Goal: Information Seeking & Learning: Learn about a topic

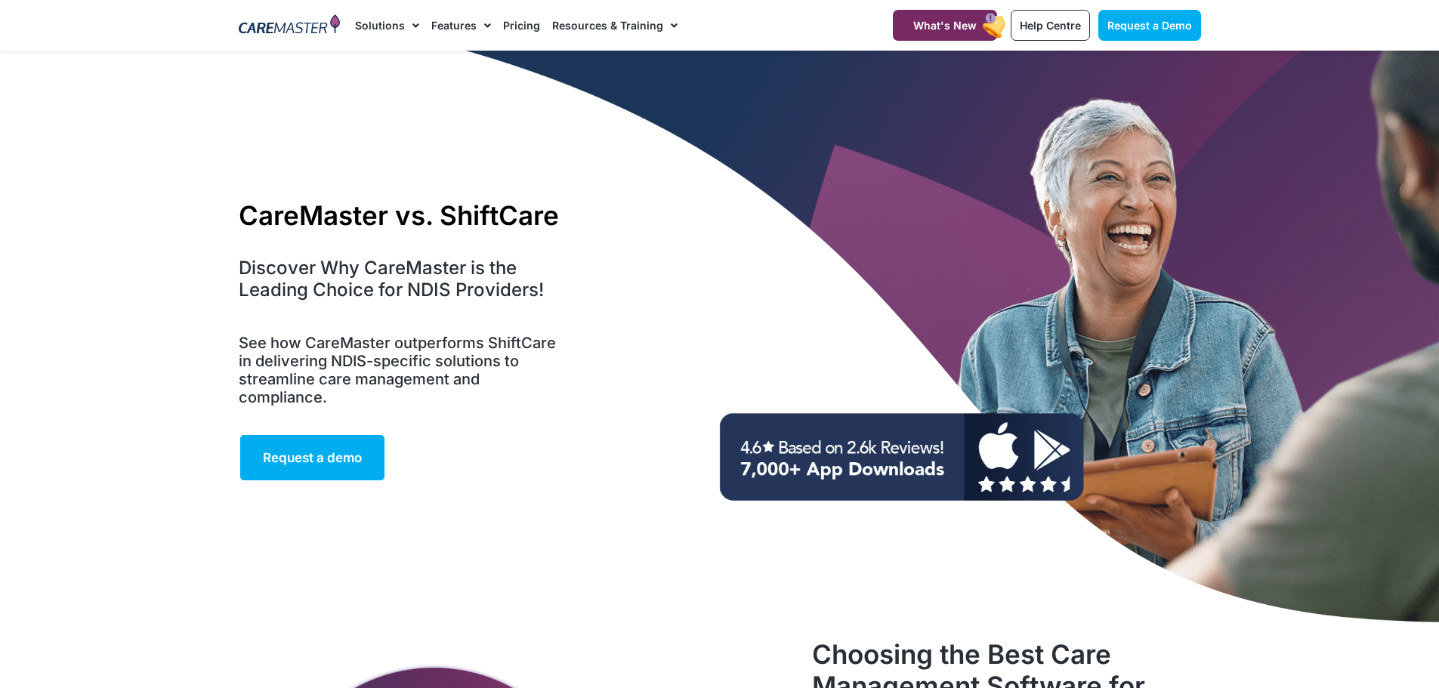
click at [405, 22] on span "Menu" at bounding box center [412, 26] width 14 height 26
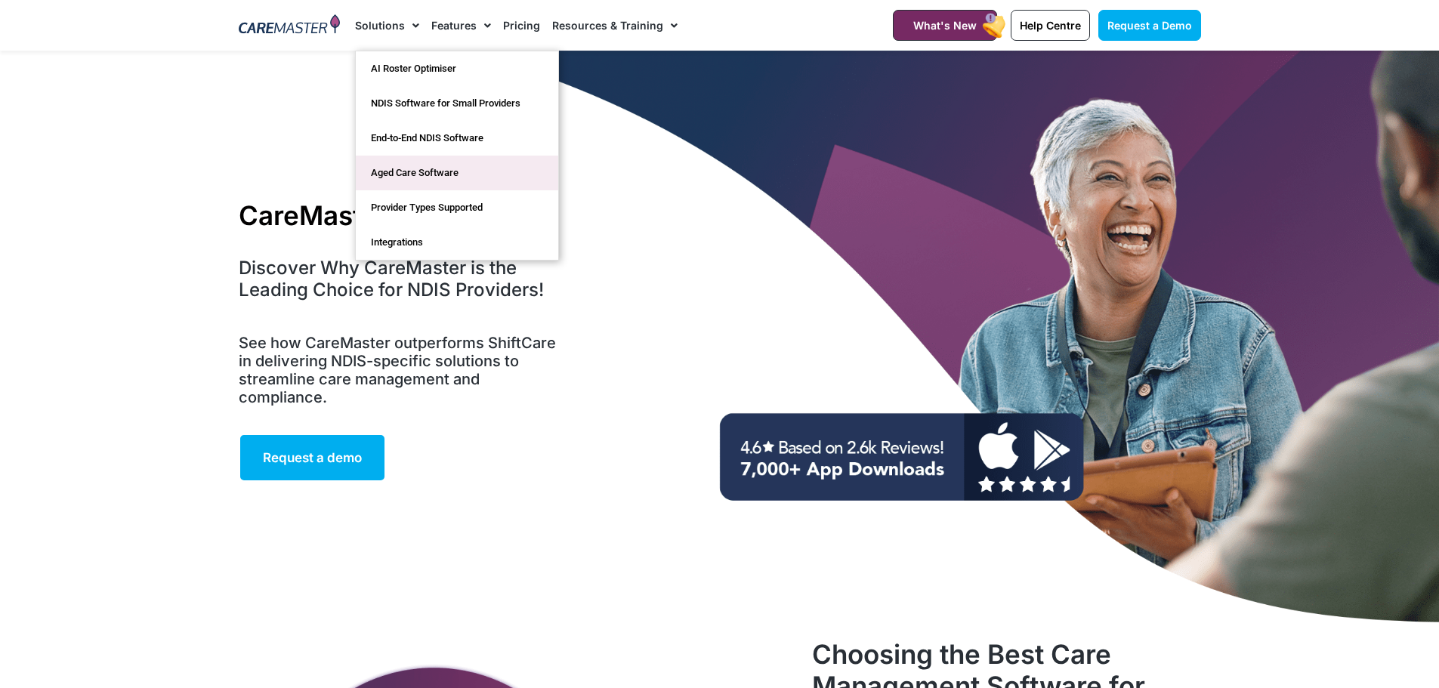
click at [421, 170] on link "Aged Care Software" at bounding box center [457, 173] width 202 height 35
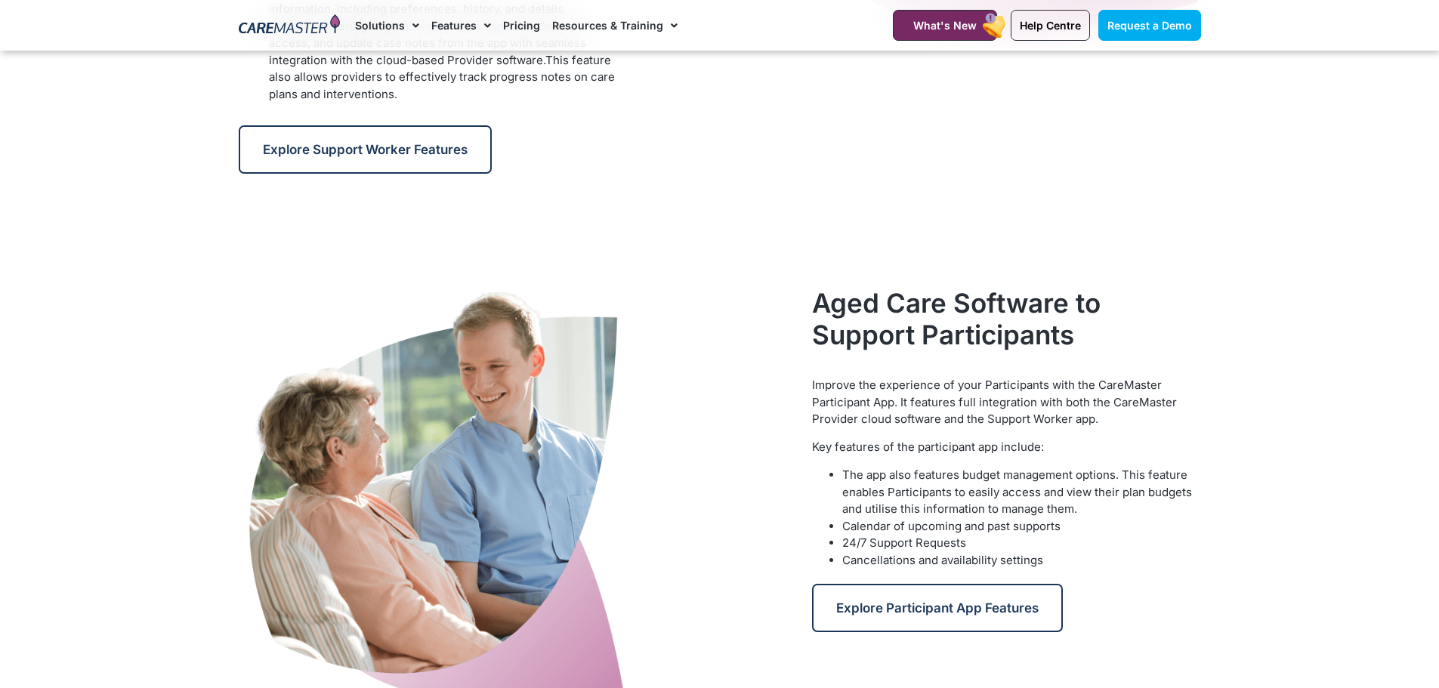
scroll to position [2039, 0]
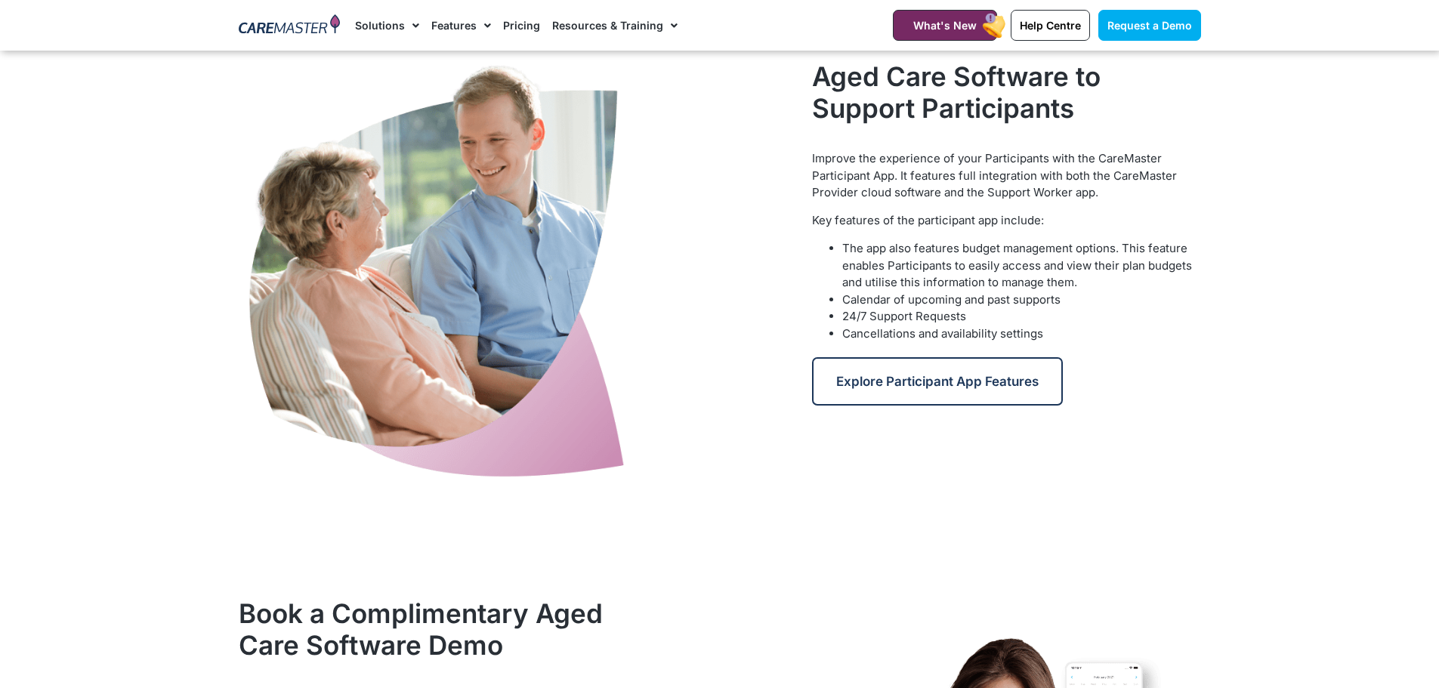
click at [1319, 337] on section "Aged Care Software to Support Participants Improve the experience of your Parti…" at bounding box center [719, 272] width 1439 height 439
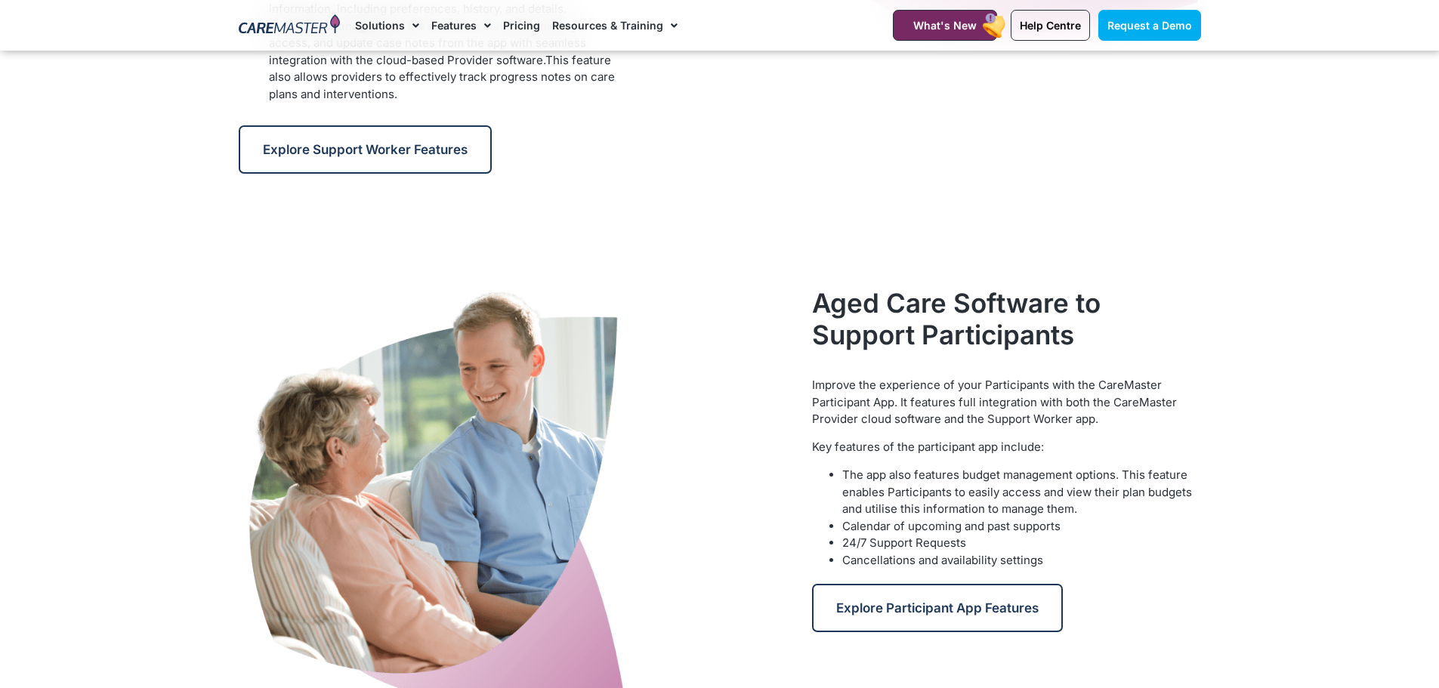
scroll to position [1359, 0]
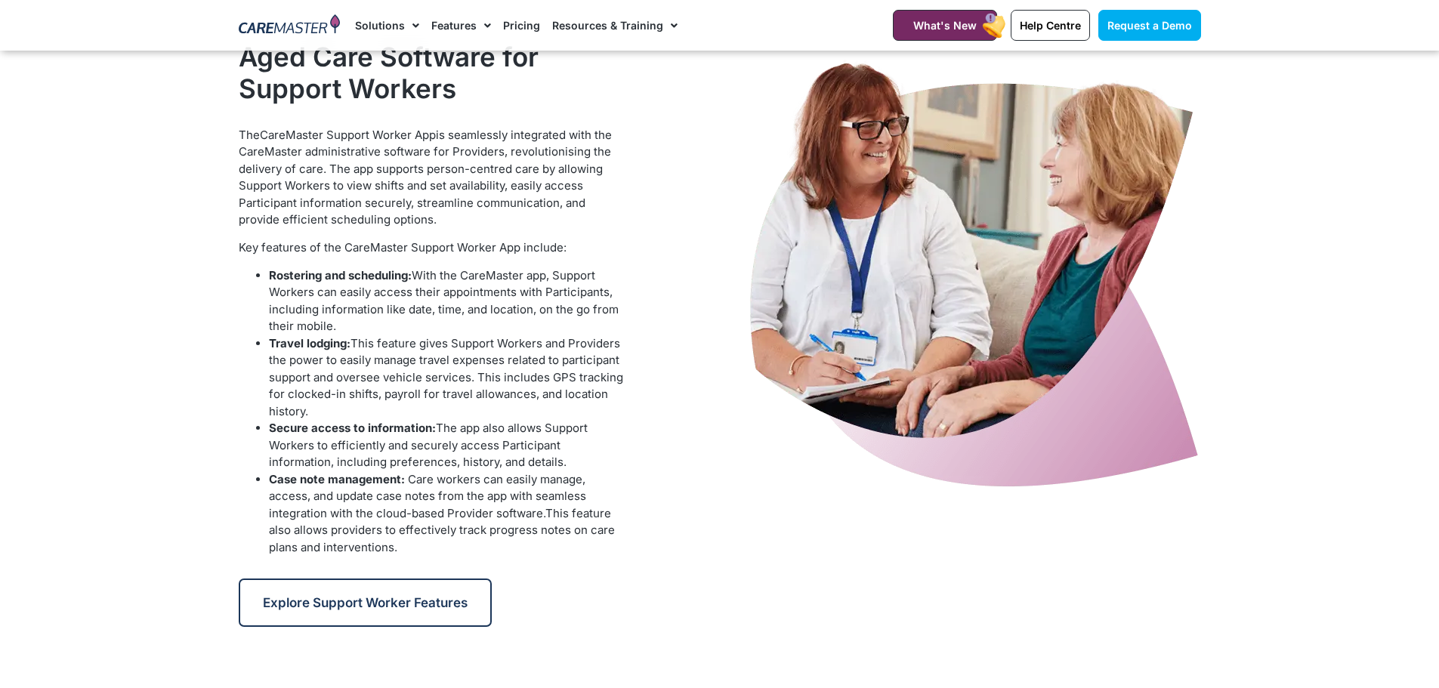
click at [122, 336] on section "Aged Care Software for Support Workers The CareMaster Support Worker App is sea…" at bounding box center [719, 334] width 1439 height 602
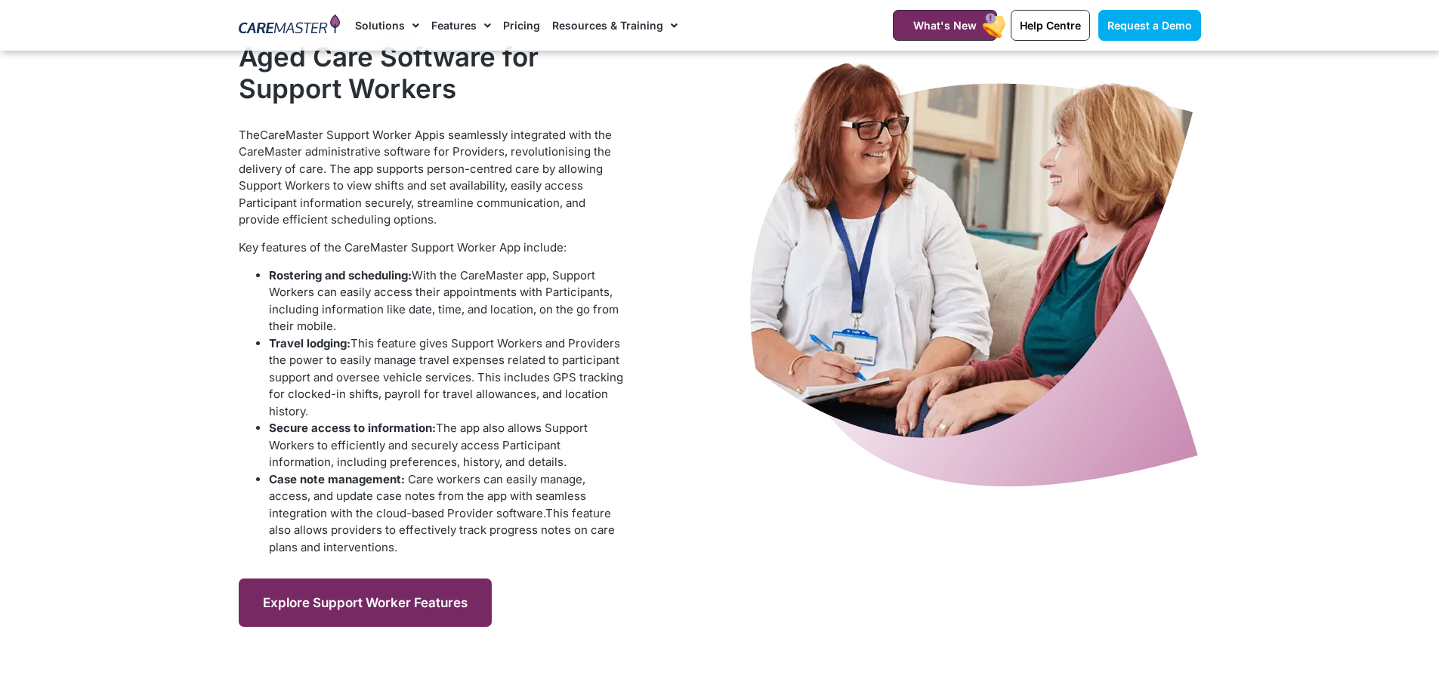
click at [355, 592] on link "Explore Support Worker Features" at bounding box center [365, 603] width 253 height 48
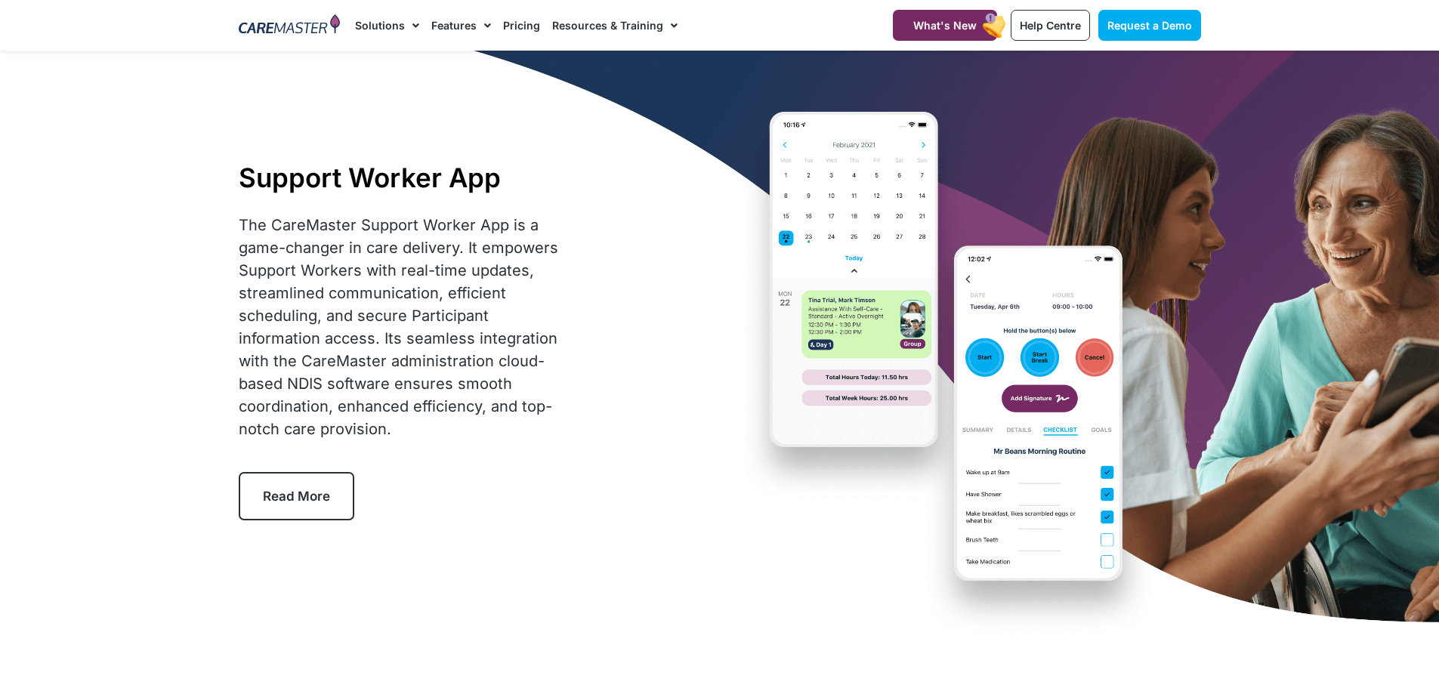
click at [505, 532] on div "Support Worker App The CareMaster Support Worker App is a game-changer in care …" at bounding box center [719, 341] width 977 height 580
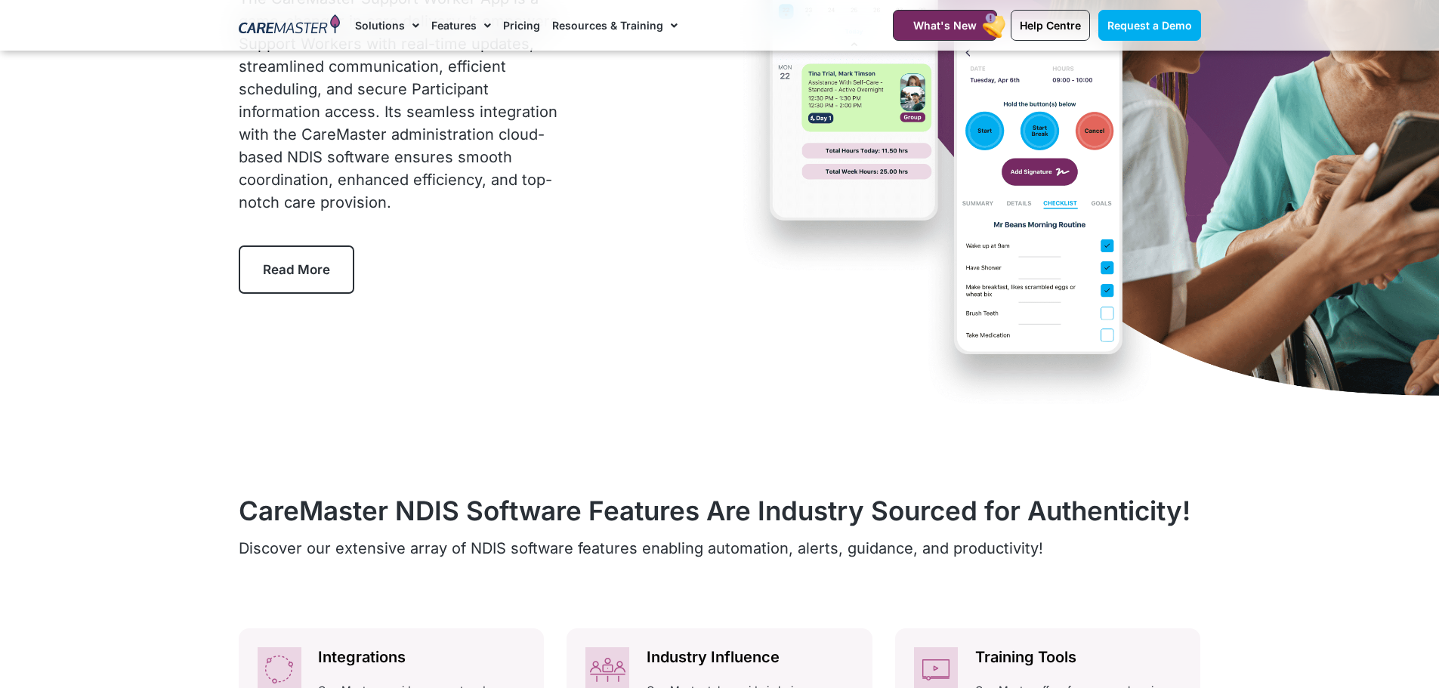
scroll to position [453, 0]
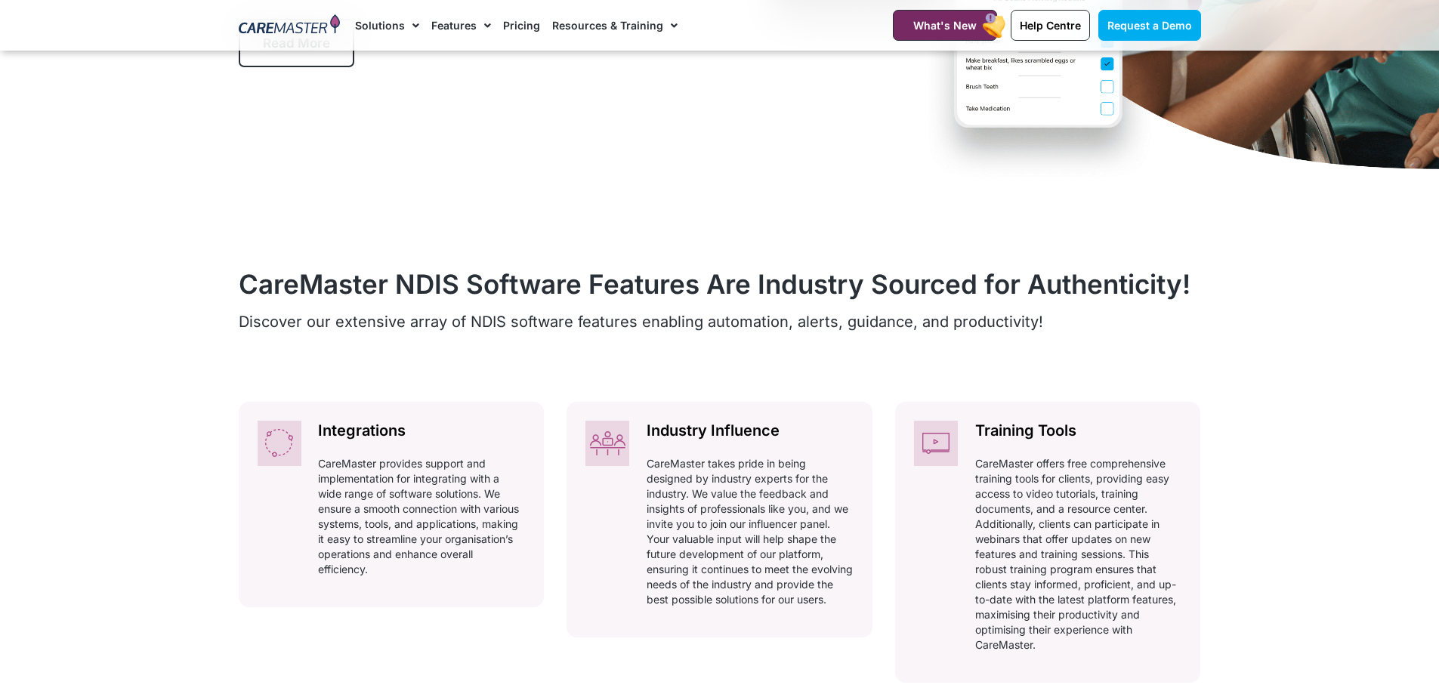
click at [144, 323] on section "CareMaster NDIS Software Features Are Industry Sourced for Authenticity! Discov…" at bounding box center [719, 678] width 1439 height 1003
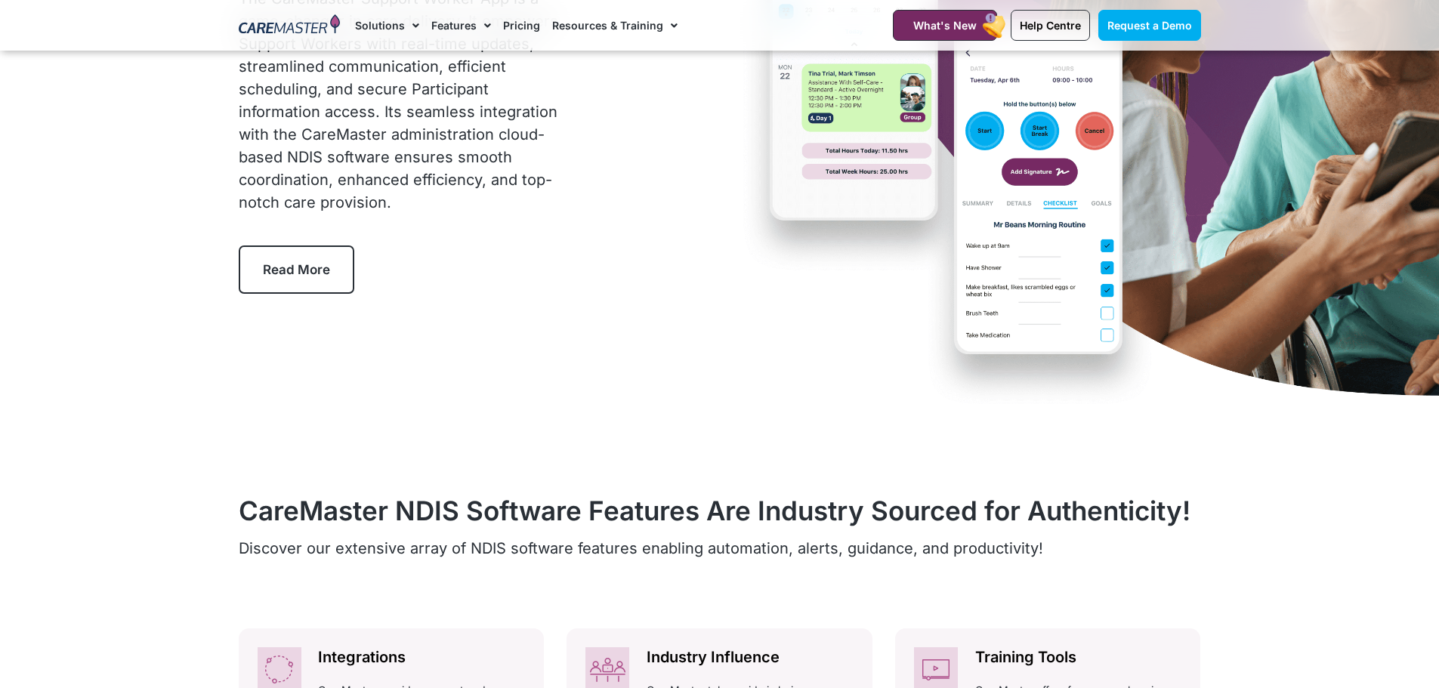
click at [285, 268] on span "Read More" at bounding box center [296, 269] width 67 height 15
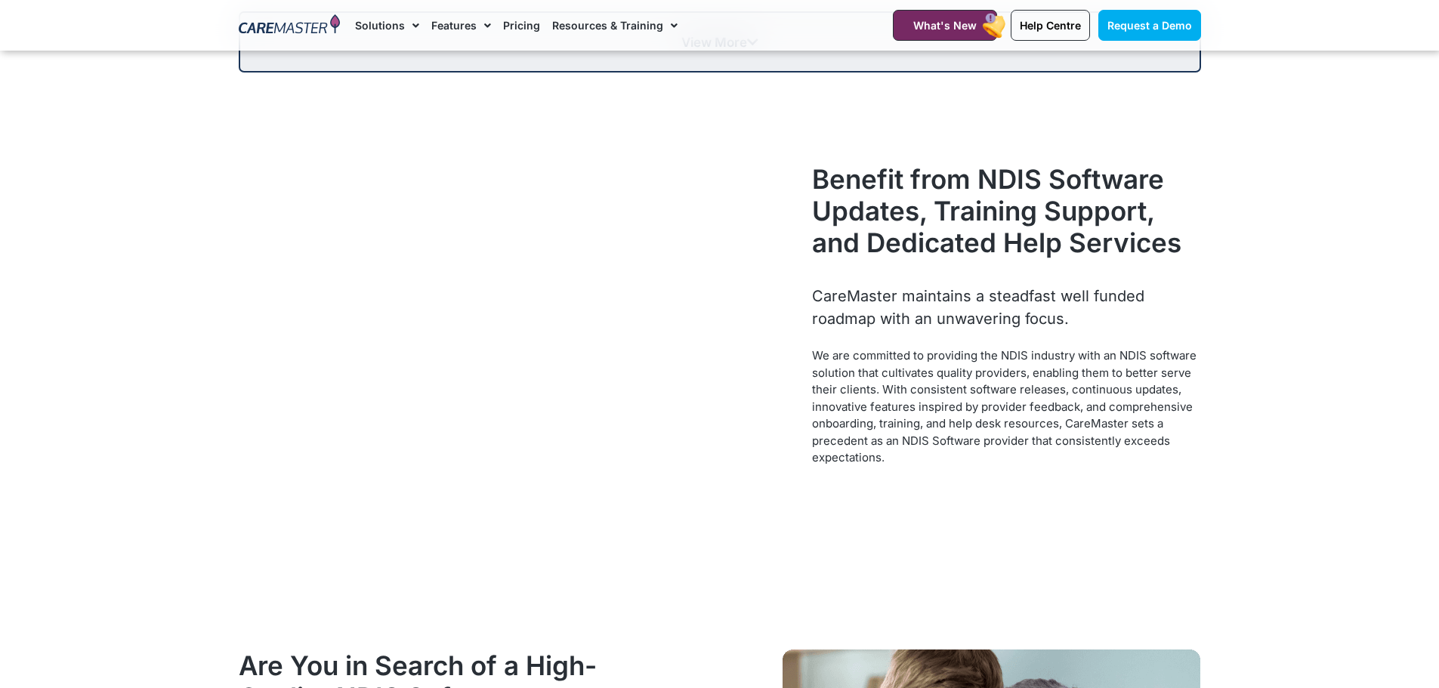
scroll to position [1310, 0]
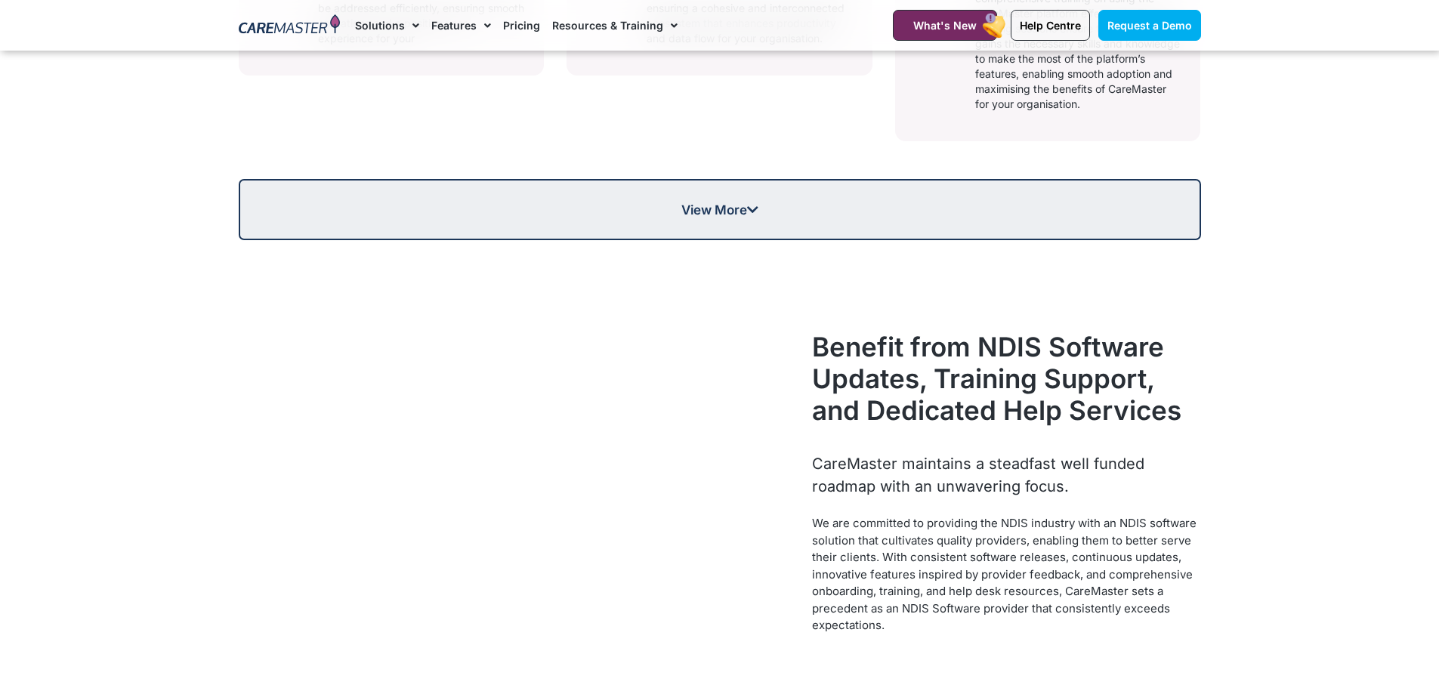
click at [735, 209] on span "View More" at bounding box center [719, 209] width 77 height 13
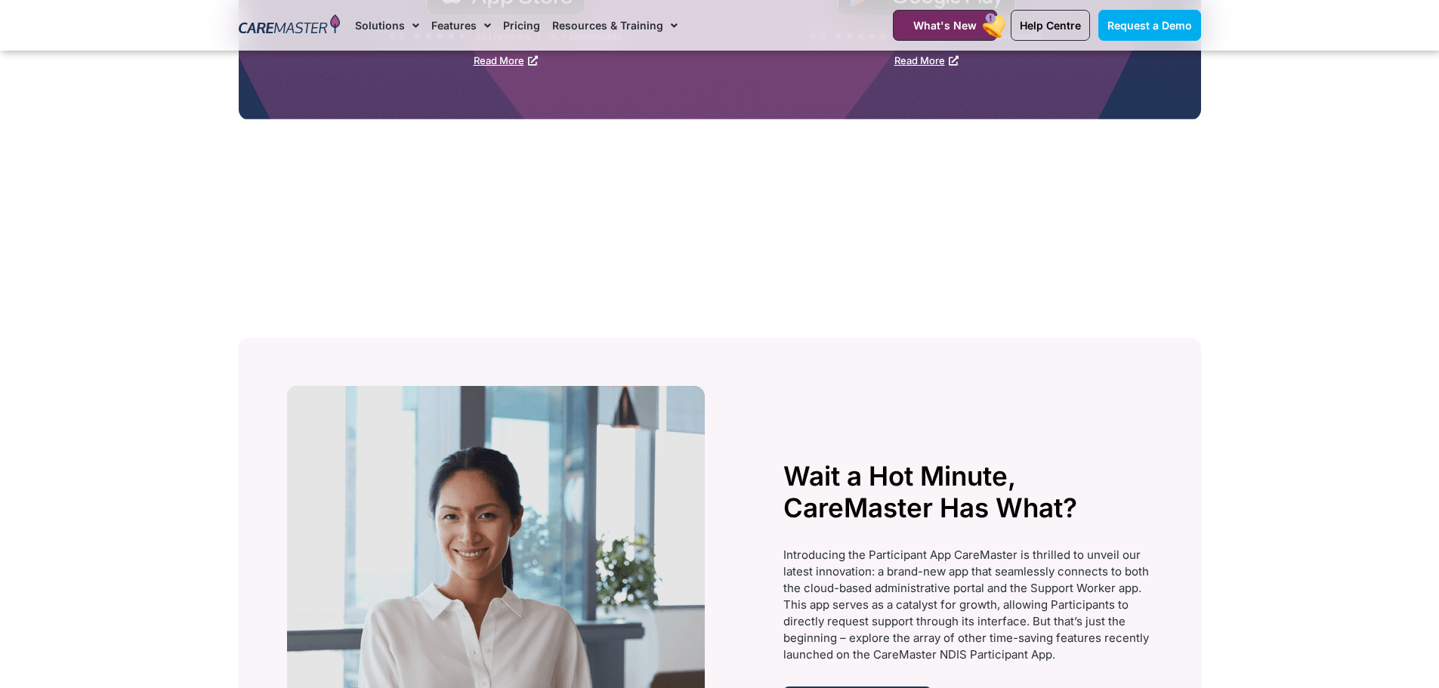
scroll to position [3803, 0]
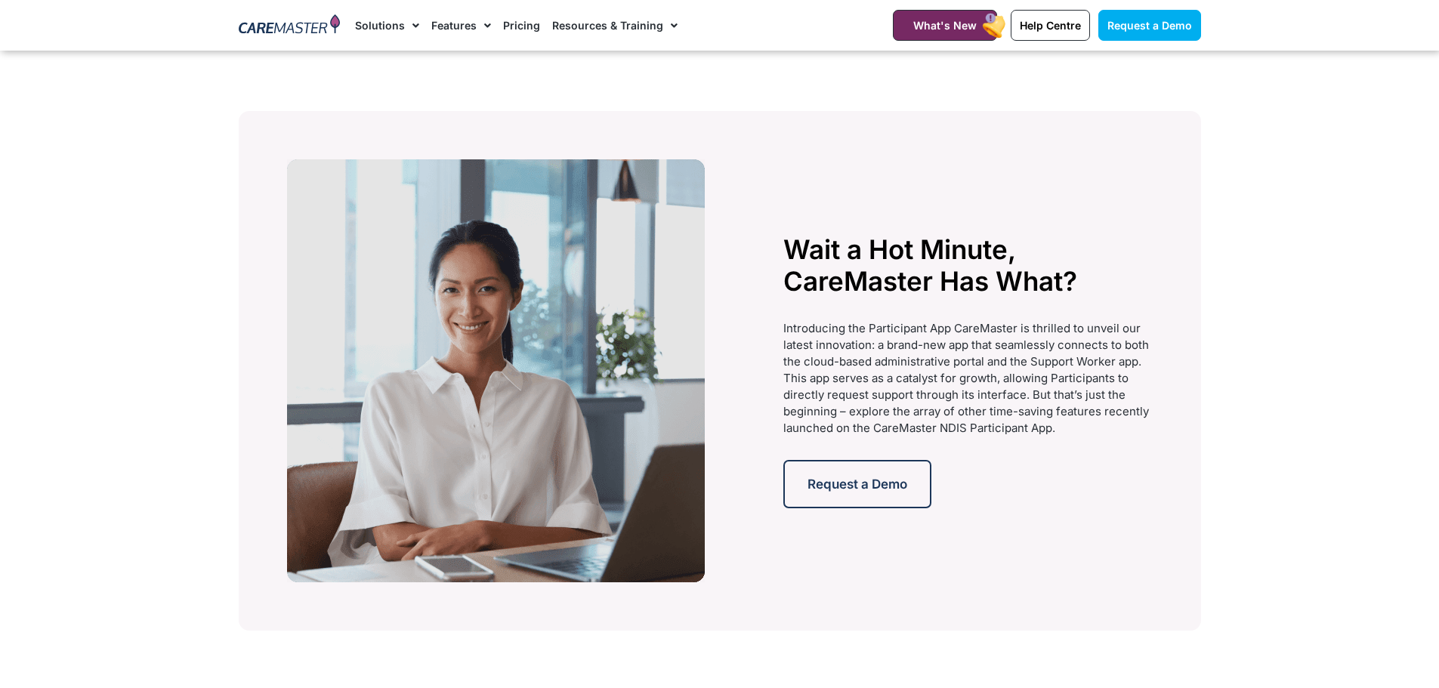
click at [1152, 505] on div "Request a Demo" at bounding box center [967, 484] width 369 height 48
